Goal: Transaction & Acquisition: Purchase product/service

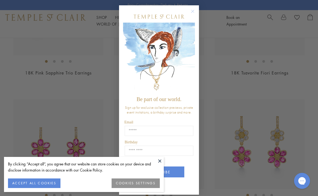
scroll to position [594, 0]
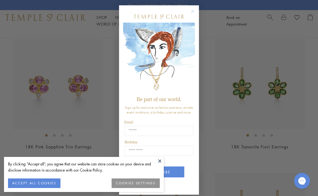
click at [192, 13] on circle "Close dialog" at bounding box center [193, 11] width 6 height 6
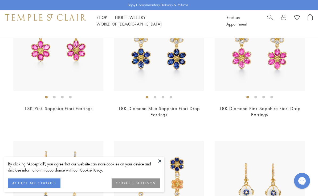
scroll to position [807, 0]
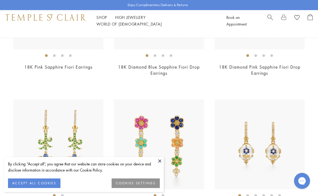
click at [160, 165] on button at bounding box center [160, 161] width 8 height 8
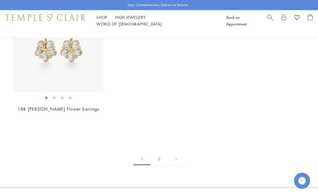
scroll to position [2390, 0]
click at [160, 152] on link "2" at bounding box center [159, 159] width 18 height 15
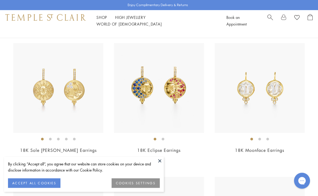
scroll to position [188, 0]
click at [160, 165] on button at bounding box center [160, 161] width 8 height 8
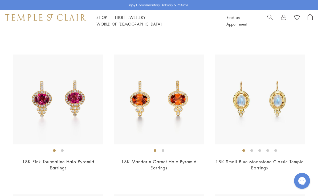
scroll to position [446, 0]
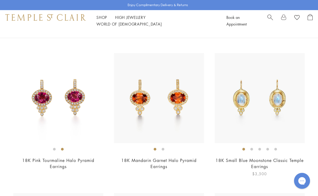
click at [282, 94] on img at bounding box center [260, 98] width 90 height 90
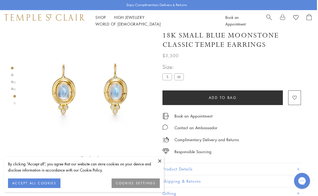
scroll to position [0, 1]
